Goal: Transaction & Acquisition: Purchase product/service

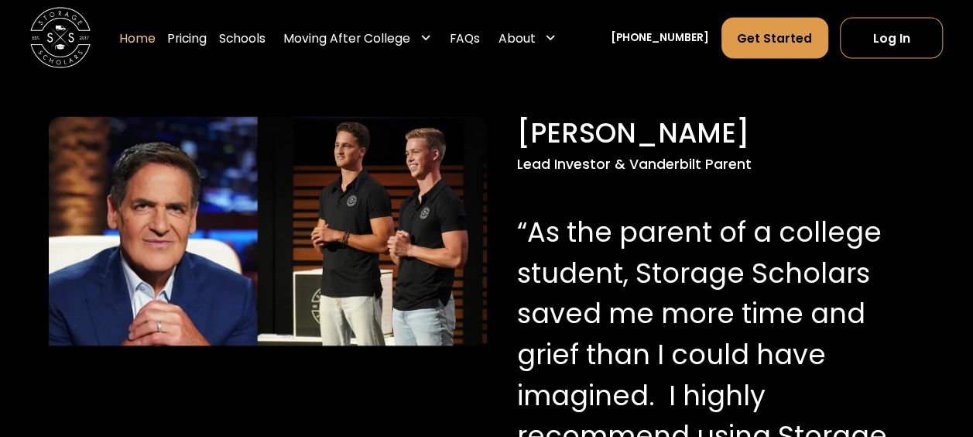
scroll to position [1250, 0]
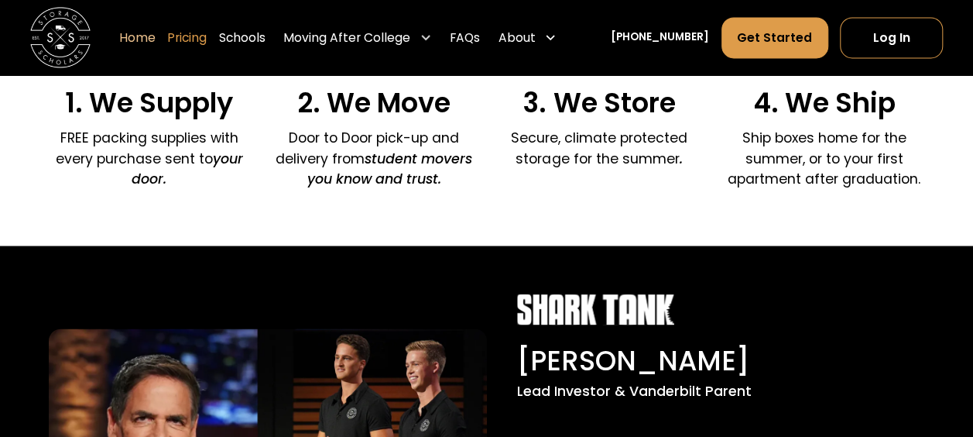
click at [207, 37] on link "Pricing" at bounding box center [186, 37] width 39 height 43
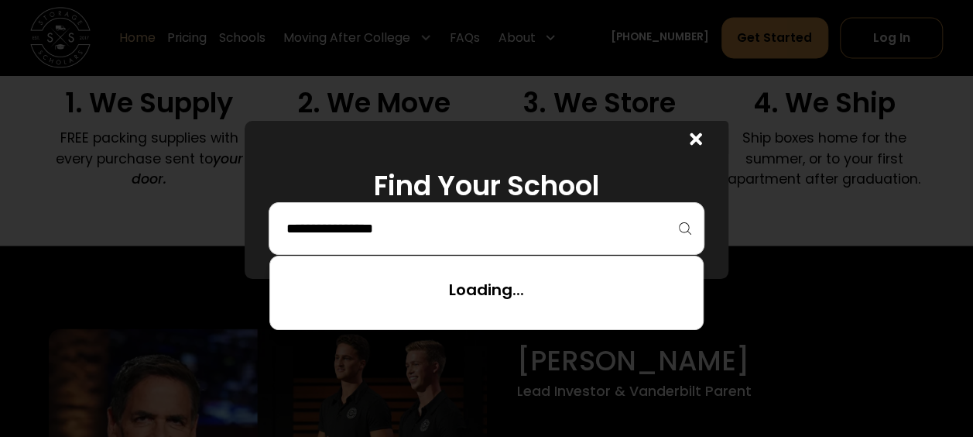
click at [531, 225] on input "search" at bounding box center [486, 228] width 403 height 26
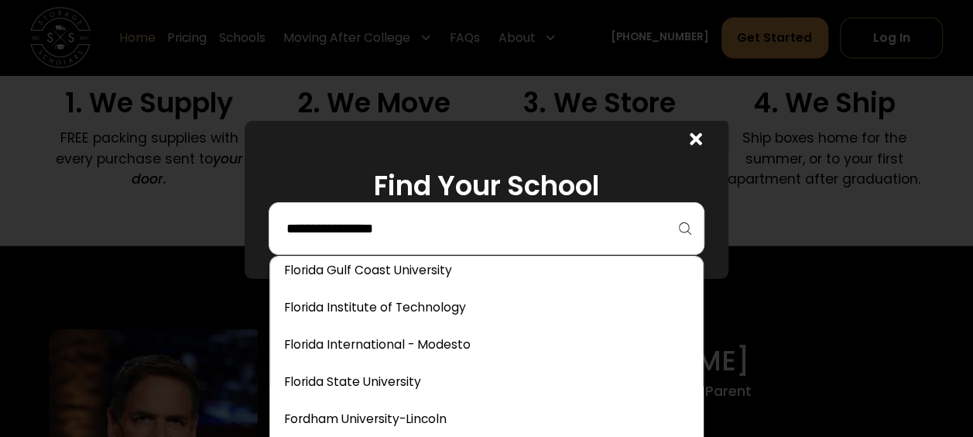
scroll to position [2454, 0]
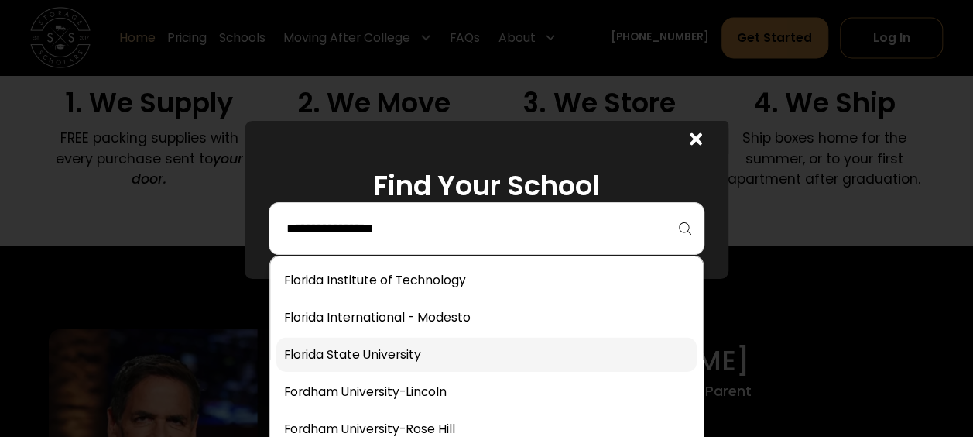
click at [576, 348] on link at bounding box center [486, 355] width 420 height 34
